Goal: Find specific page/section: Find specific page/section

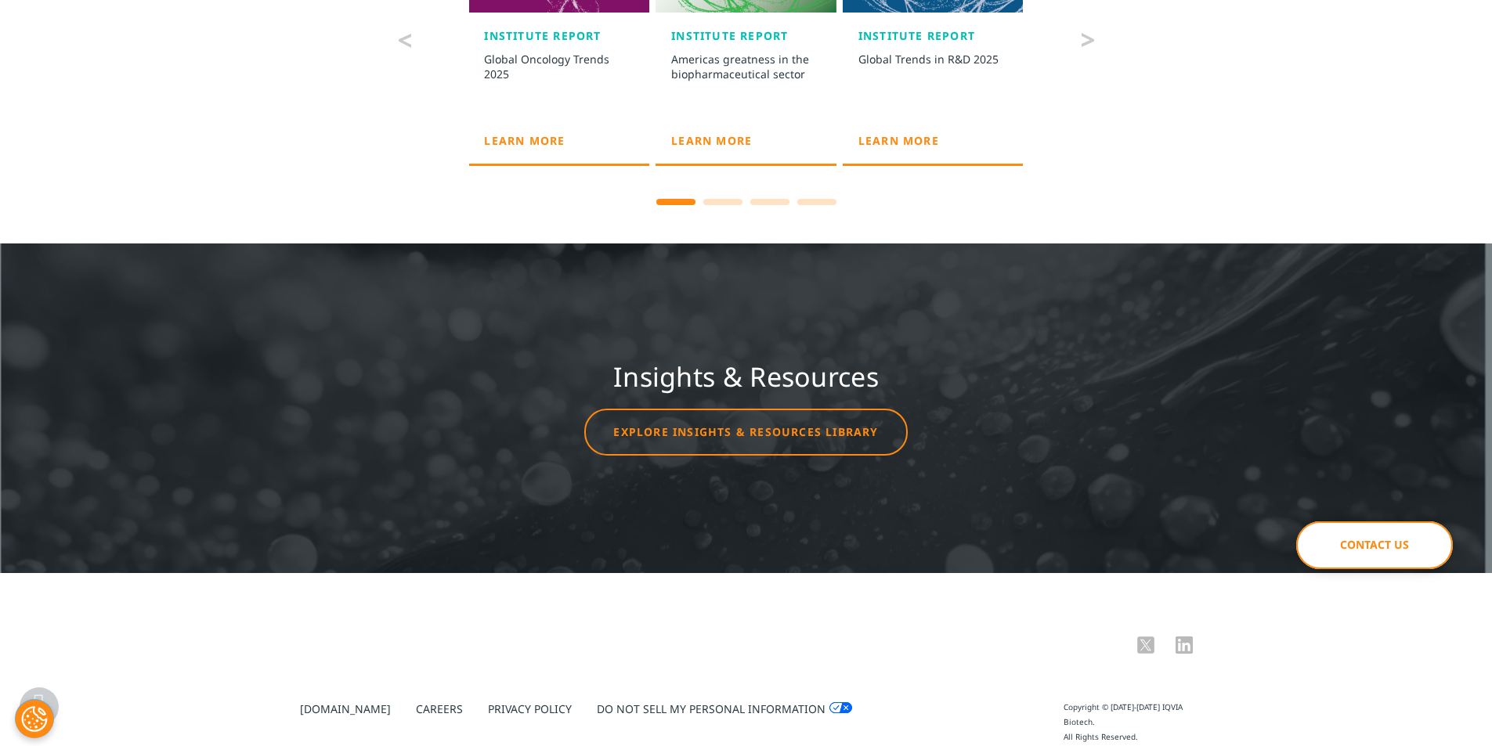
scroll to position [3351, 0]
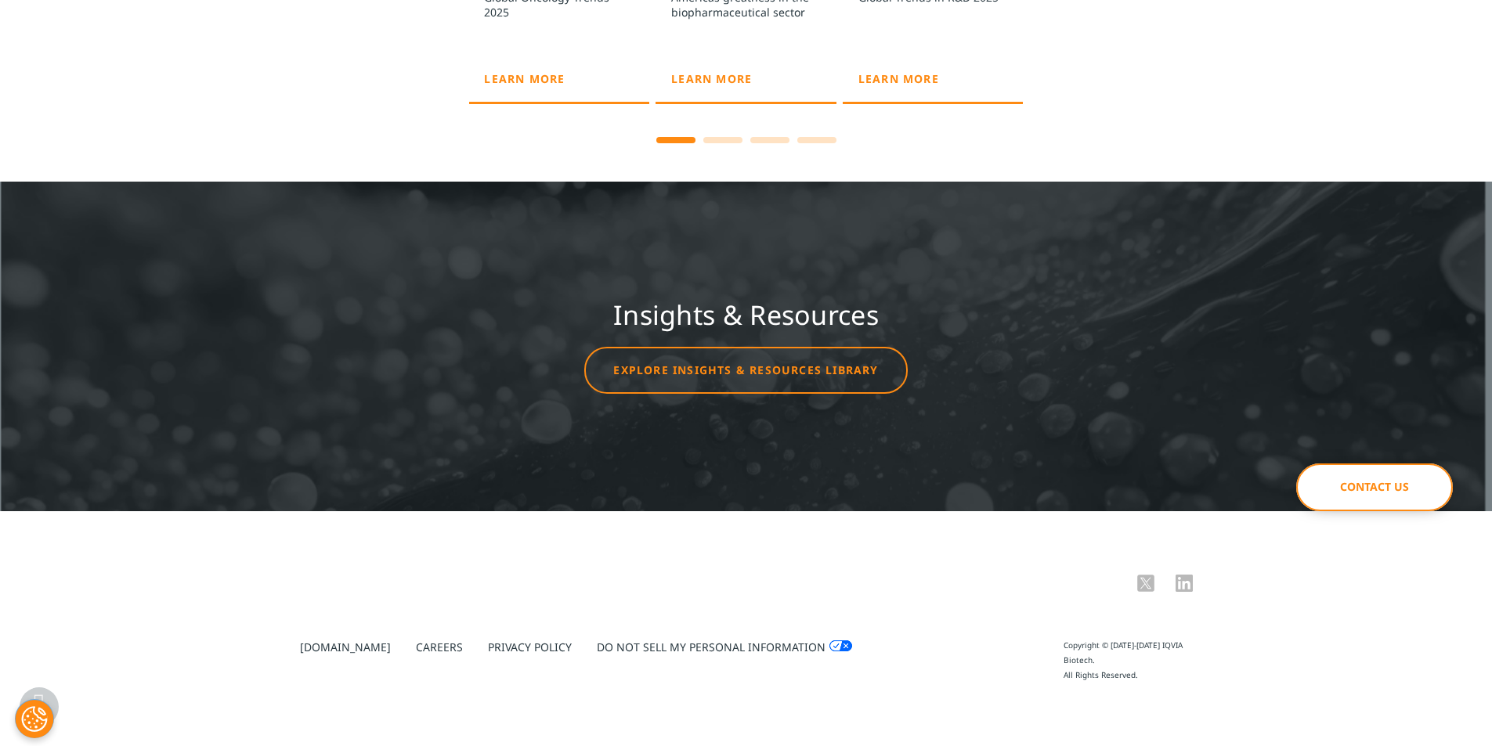
click at [489, 651] on link "Privacy Policy" at bounding box center [530, 647] width 84 height 15
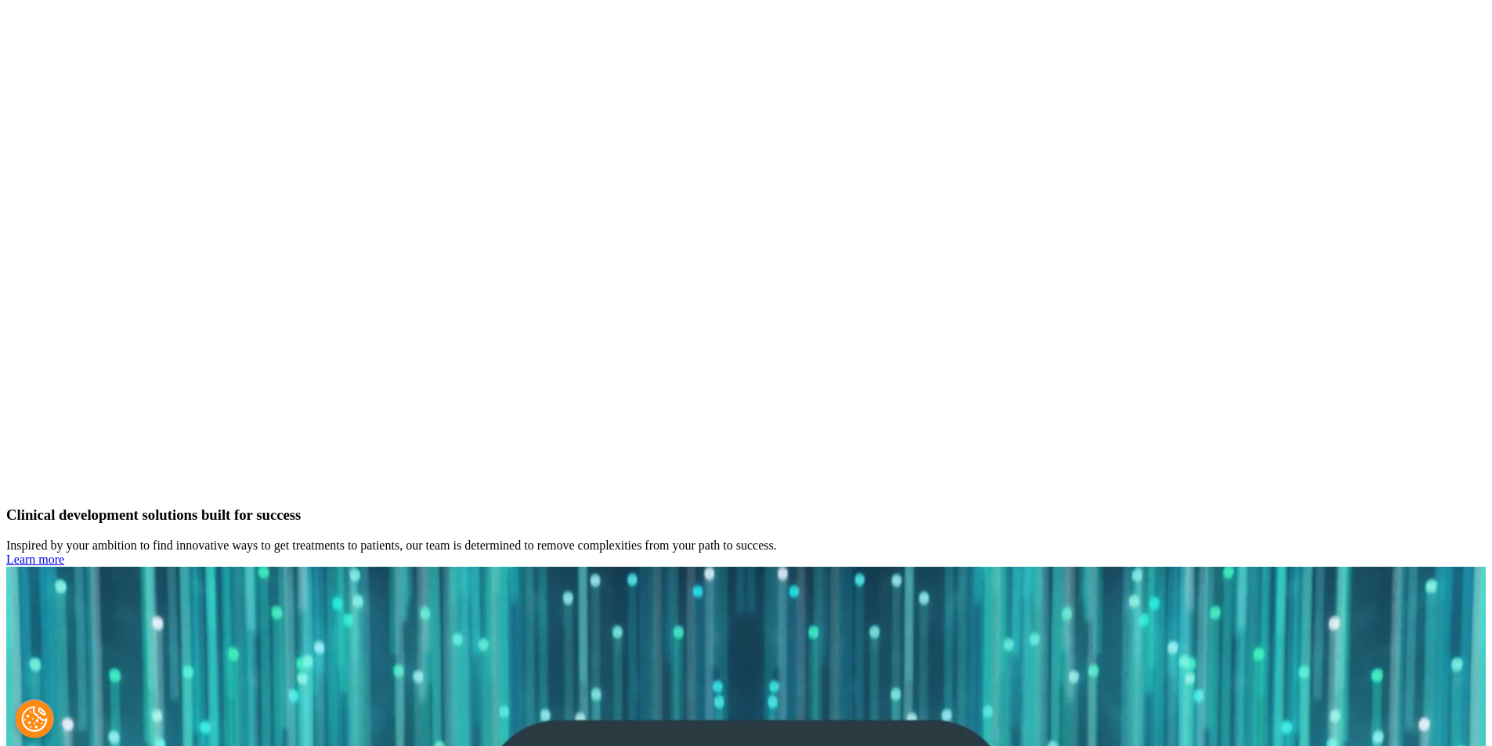
scroll to position [2741, 0]
